Goal: Entertainment & Leisure: Consume media (video, audio)

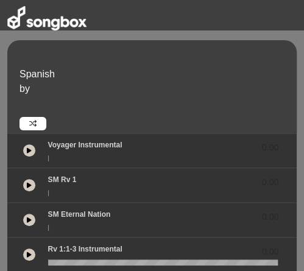
click at [127, 142] on div "Voyager Instrumental 0.00" at bounding box center [163, 148] width 245 height 16
click at [28, 149] on icon at bounding box center [29, 151] width 5 height 6
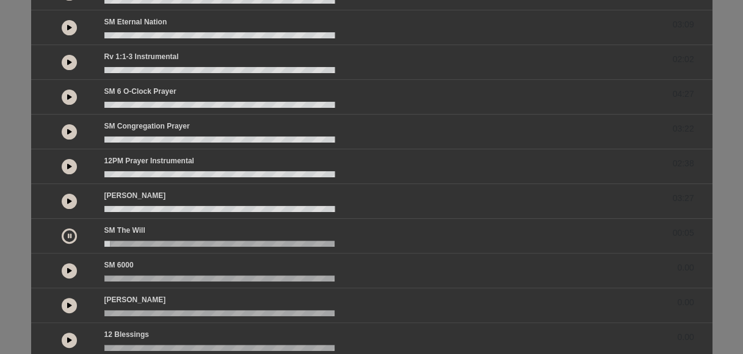
scroll to position [181, 0]
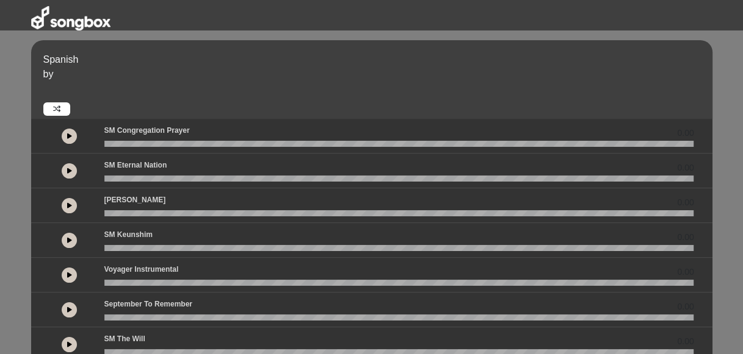
click at [73, 167] on button at bounding box center [69, 171] width 15 height 15
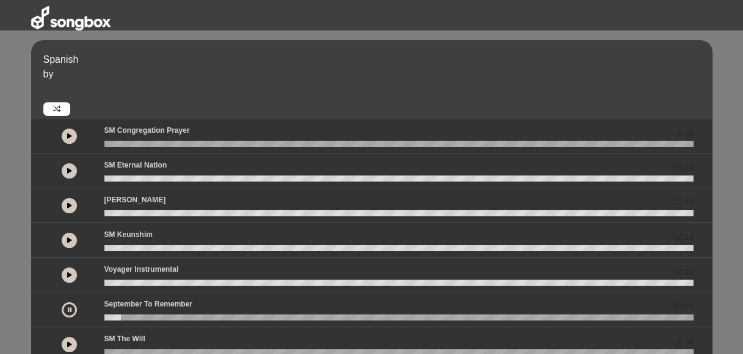
click at [68, 339] on button at bounding box center [69, 344] width 15 height 15
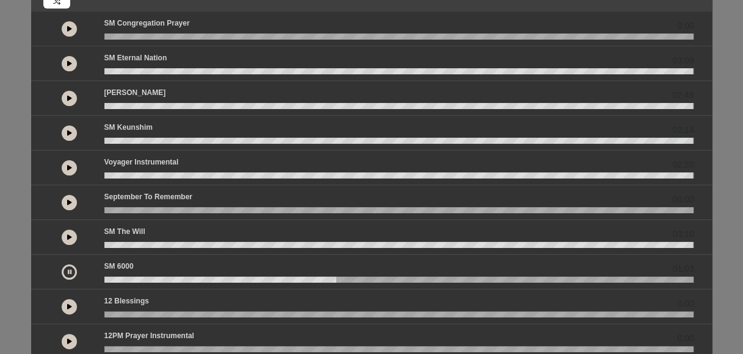
scroll to position [114, 0]
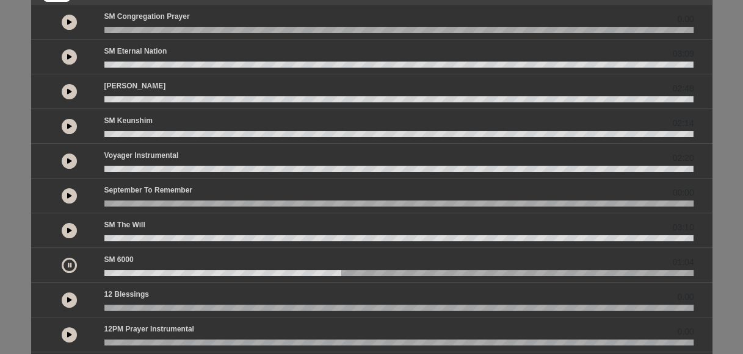
click at [65, 263] on button at bounding box center [69, 265] width 15 height 15
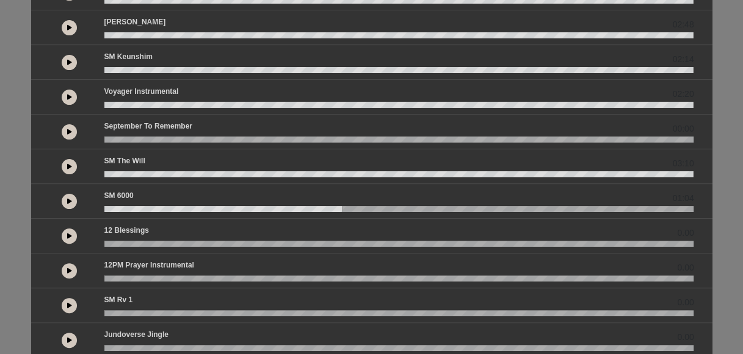
scroll to position [181, 0]
